Goal: Browse casually: Explore the website without a specific task or goal

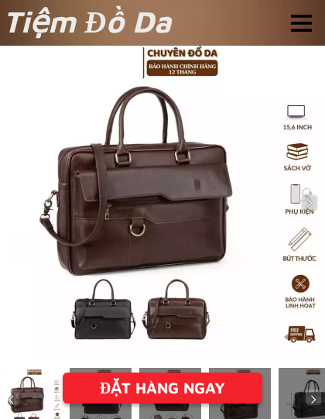
click at [303, 19] on div at bounding box center [301, 23] width 21 height 17
click at [307, 15] on div at bounding box center [301, 23] width 21 height 17
click at [300, 22] on div at bounding box center [301, 23] width 21 height 17
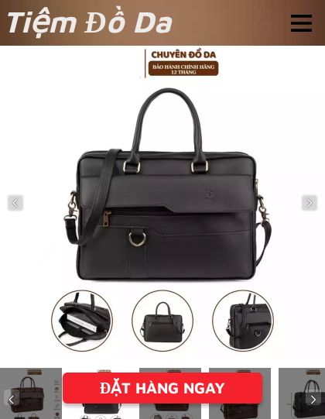
click at [46, 19] on h1 "Tiệm Đồ Da" at bounding box center [91, 21] width 176 height 46
click at [297, 19] on div at bounding box center [301, 23] width 21 height 17
click at [287, 9] on div "Tiệm Đồ Da" at bounding box center [162, 23] width 325 height 46
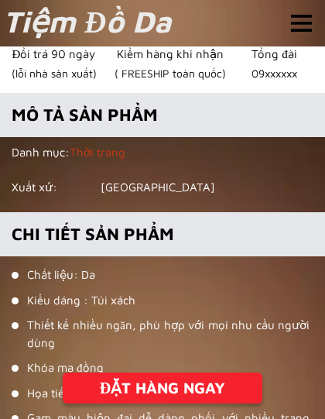
click at [121, 190] on h6 "Danh mục: Thời trang Xuất xứ: Việt Nam" at bounding box center [156, 170] width 289 height 53
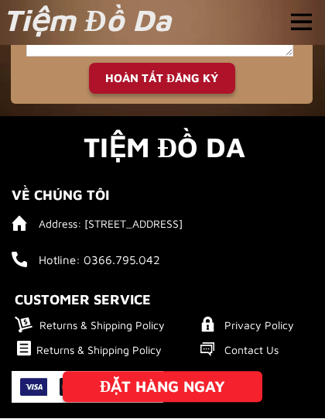
scroll to position [3964, 0]
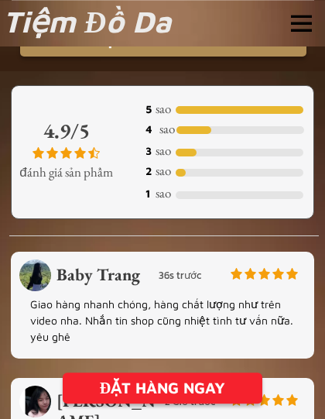
click at [306, 27] on div at bounding box center [301, 23] width 21 height 17
click at [304, 25] on div at bounding box center [301, 23] width 21 height 17
click at [258, 35] on div "Tiệm Đồ Da" at bounding box center [162, 23] width 325 height 46
click at [43, 30] on h1 "Tiệm Đồ Da" at bounding box center [91, 21] width 176 height 46
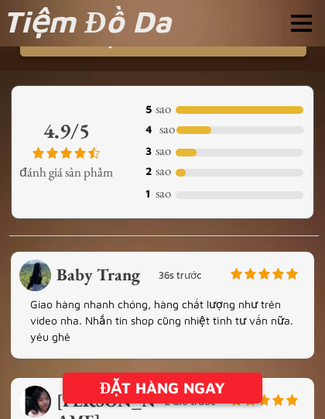
click at [31, 23] on h1 "Tiệm Đồ Da" at bounding box center [91, 21] width 176 height 46
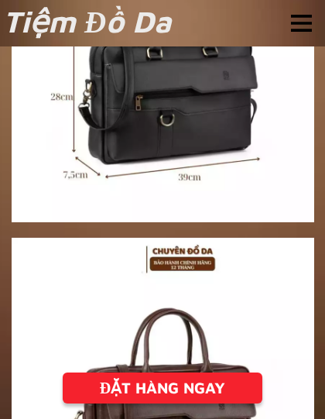
click at [67, 179] on div at bounding box center [163, 70] width 303 height 303
click at [55, 153] on div at bounding box center [163, 70] width 303 height 303
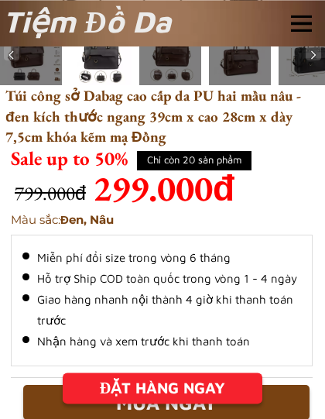
scroll to position [345, 0]
